Goal: Information Seeking & Learning: Learn about a topic

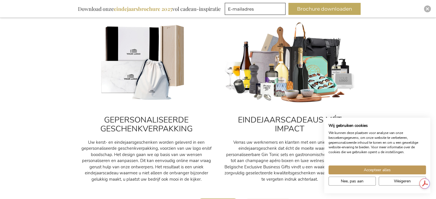
scroll to position [229, 0]
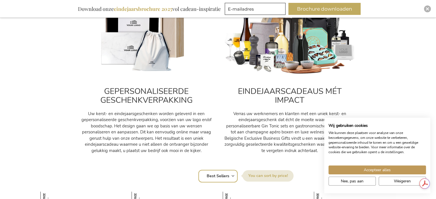
click at [283, 48] on img at bounding box center [290, 34] width 132 height 82
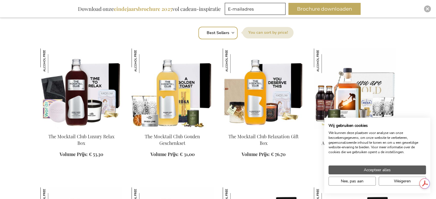
scroll to position [0, 0]
click at [383, 169] on span "Accepteer alles" at bounding box center [377, 170] width 27 height 6
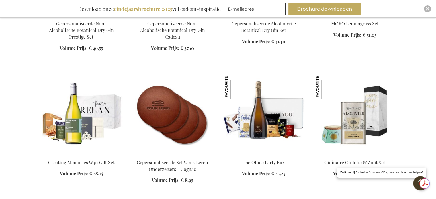
scroll to position [775, 0]
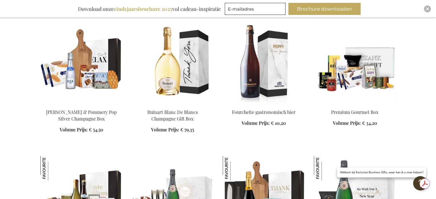
scroll to position [1090, 0]
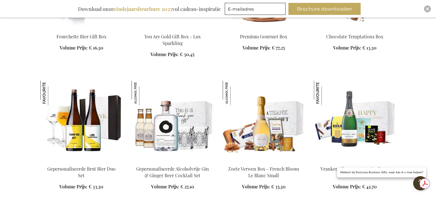
scroll to position [1434, 0]
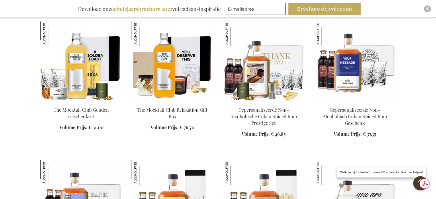
scroll to position [1721, 0]
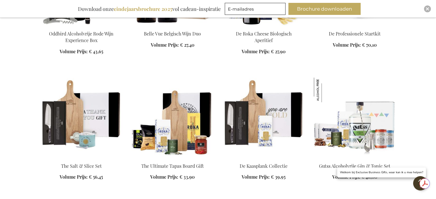
scroll to position [2381, 0]
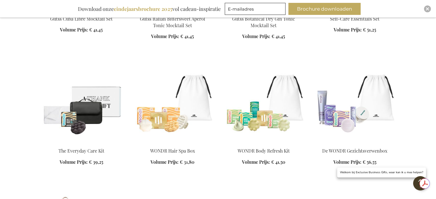
scroll to position [2811, 0]
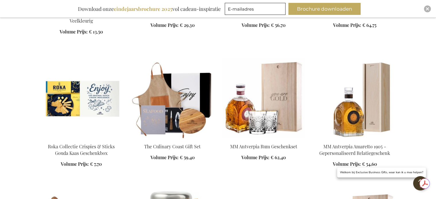
scroll to position [3442, 0]
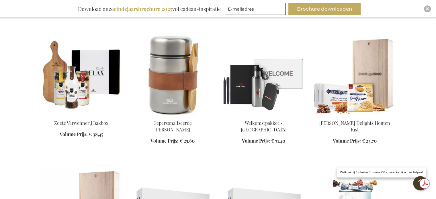
scroll to position [3557, 0]
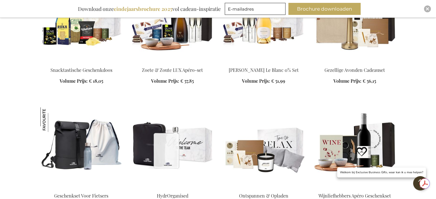
scroll to position [4188, 0]
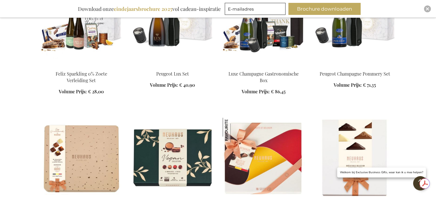
scroll to position [4705, 0]
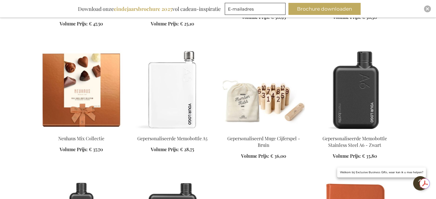
scroll to position [4906, 0]
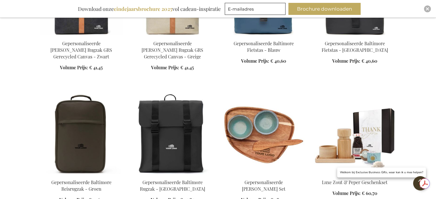
scroll to position [5824, 0]
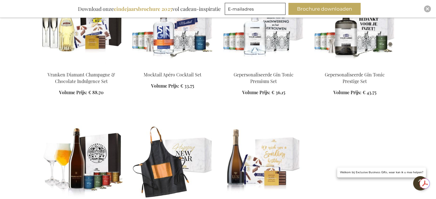
scroll to position [8692, 0]
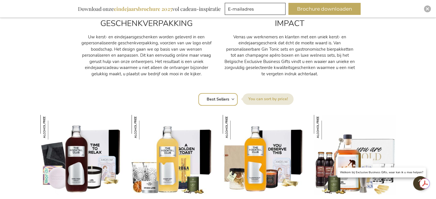
scroll to position [335, 0]
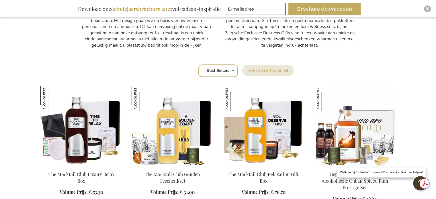
click at [232, 70] on div "Sorteer op Positie Best Sellers Meest bekeken Nieuw Biggest Saving Price: low t…" at bounding box center [218, 70] width 350 height 14
click at [233, 69] on div "Sorteer op Positie Best Sellers Meest bekeken Nieuw Biggest Saving Price: low t…" at bounding box center [218, 70] width 350 height 14
click at [258, 69] on label "Sorteer op" at bounding box center [268, 70] width 51 height 11
click at [238, 69] on select "Positie Best Sellers Meest bekeken Nieuw Biggest Saving Price: low to high Pric…" at bounding box center [218, 71] width 39 height 13
click at [223, 69] on select "Positie Best Sellers Meest bekeken Nieuw Biggest Saving Price: low to high Pric…" at bounding box center [218, 71] width 39 height 13
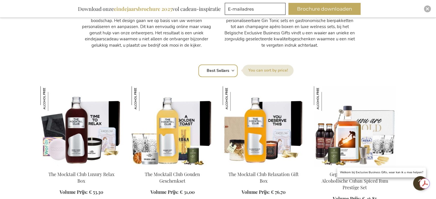
select select "new"
click at [199, 65] on select "Positie Best Sellers Meest bekeken Nieuw Biggest Saving Price: low to high Pric…" at bounding box center [218, 71] width 39 height 13
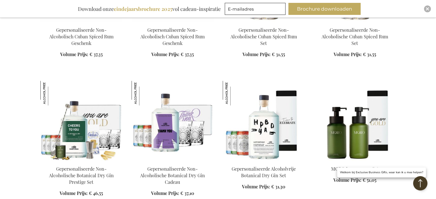
scroll to position [660, 0]
